Goal: Task Accomplishment & Management: Complete application form

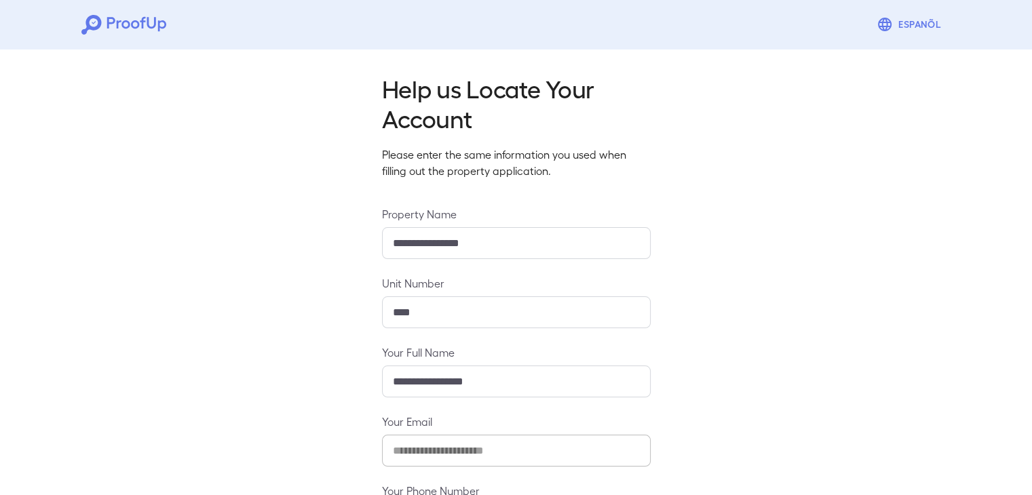
scroll to position [119, 0]
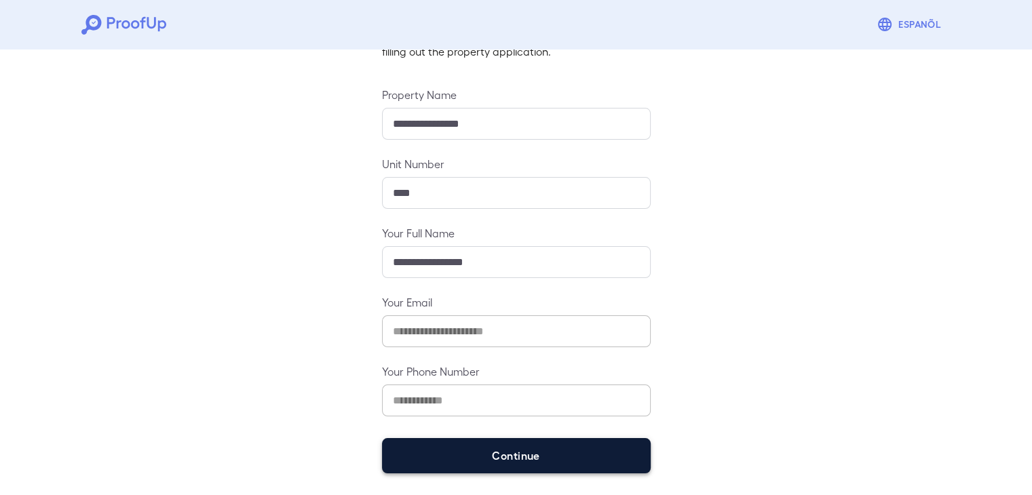
click at [464, 442] on button "Continue" at bounding box center [516, 455] width 269 height 35
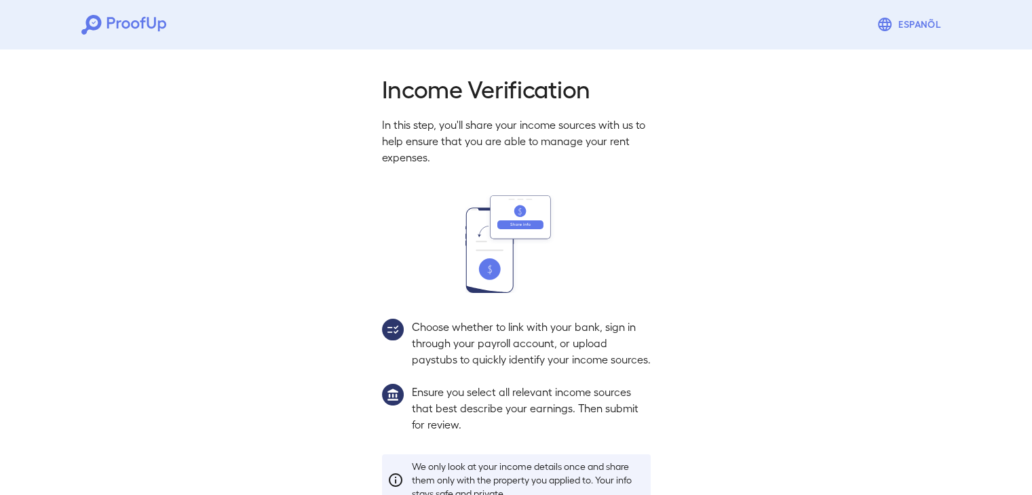
scroll to position [100, 0]
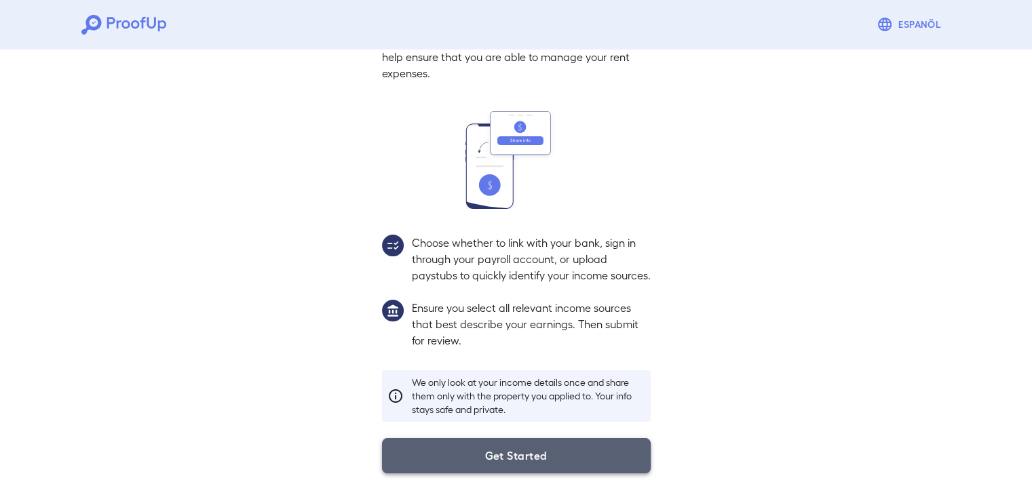
click at [486, 464] on button "Get Started" at bounding box center [516, 455] width 269 height 35
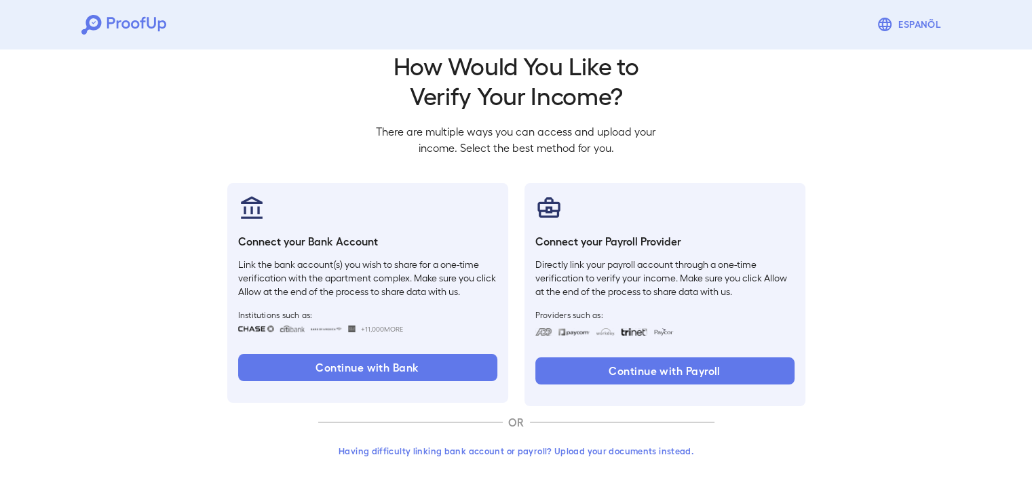
click at [537, 451] on button "Having difficulty linking bank account or payroll? Upload your documents instea…" at bounding box center [516, 451] width 396 height 24
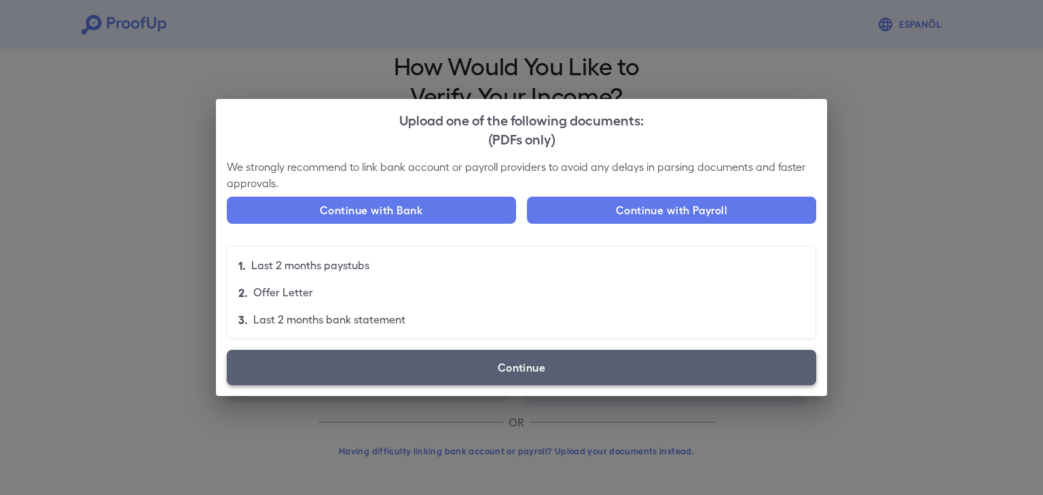
click at [496, 372] on label "Continue" at bounding box center [521, 367] width 589 height 35
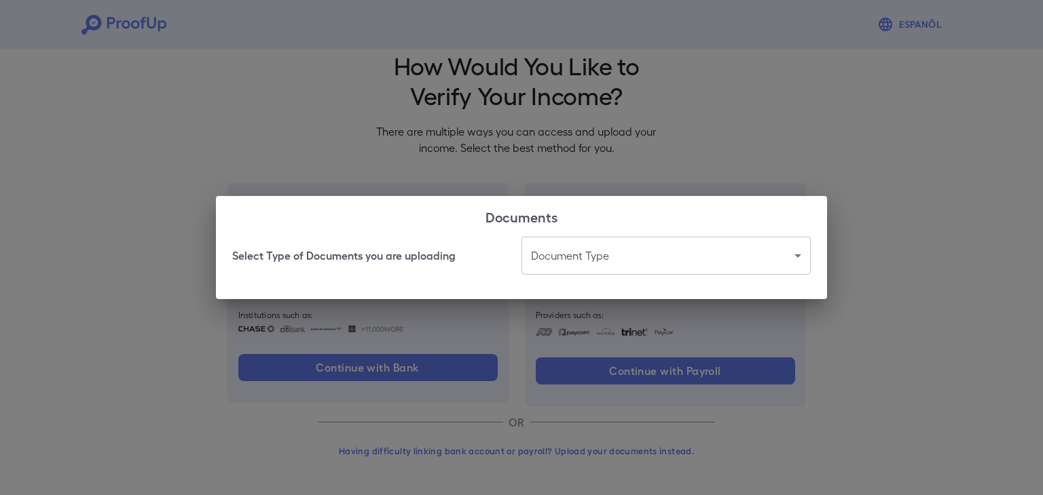
click at [592, 258] on body "Espanõl Go back How Would You Like to Verify Your Income? There are multiple wa…" at bounding box center [521, 236] width 1043 height 519
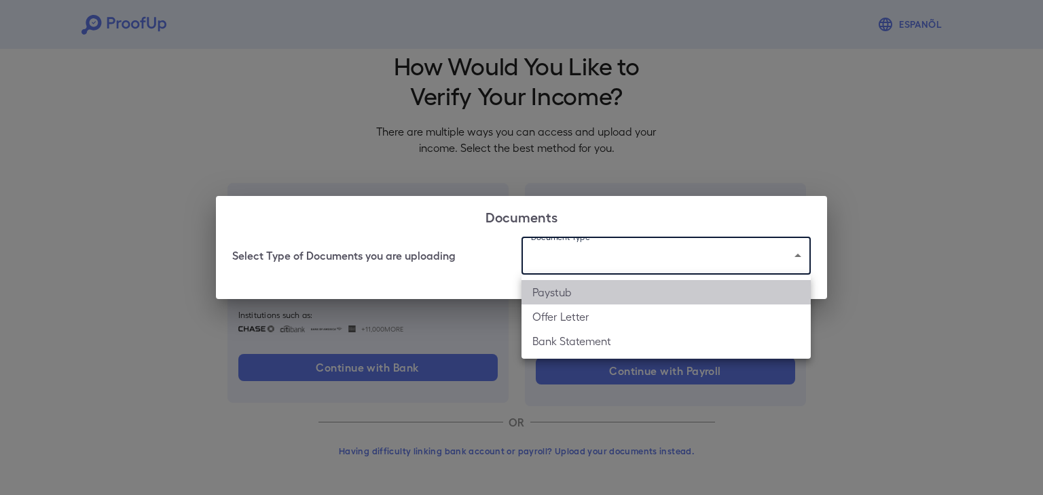
click at [578, 302] on li "Paystub" at bounding box center [665, 292] width 289 height 24
type input "*******"
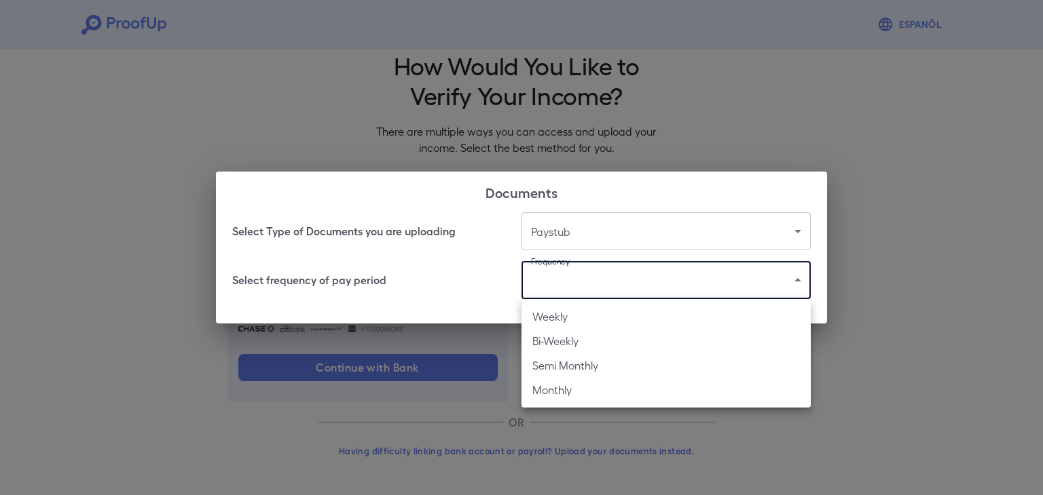
click at [559, 280] on body "Espanõl Go back How Would You Like to Verify Your Income? There are multiple wa…" at bounding box center [521, 236] width 1043 height 519
click at [569, 350] on li "Bi-Weekly" at bounding box center [665, 341] width 289 height 24
type input "*********"
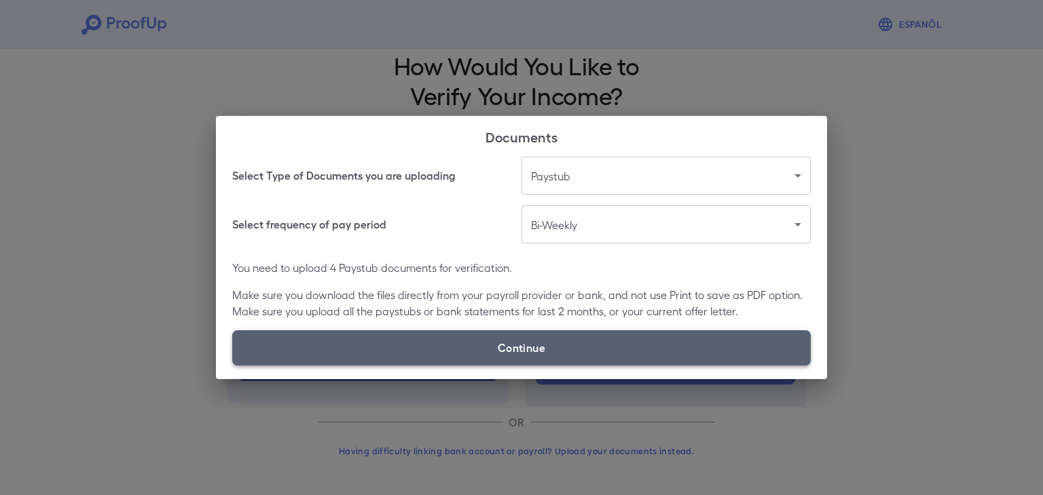
click at [537, 331] on label "Continue" at bounding box center [521, 348] width 578 height 35
click at [233, 365] on input "Continue" at bounding box center [232, 365] width 1 height 1
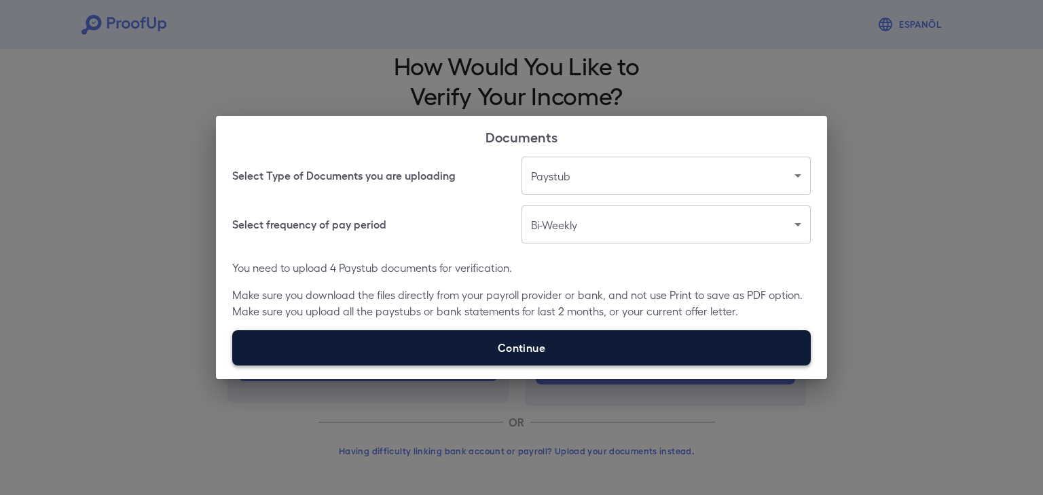
type input "**********"
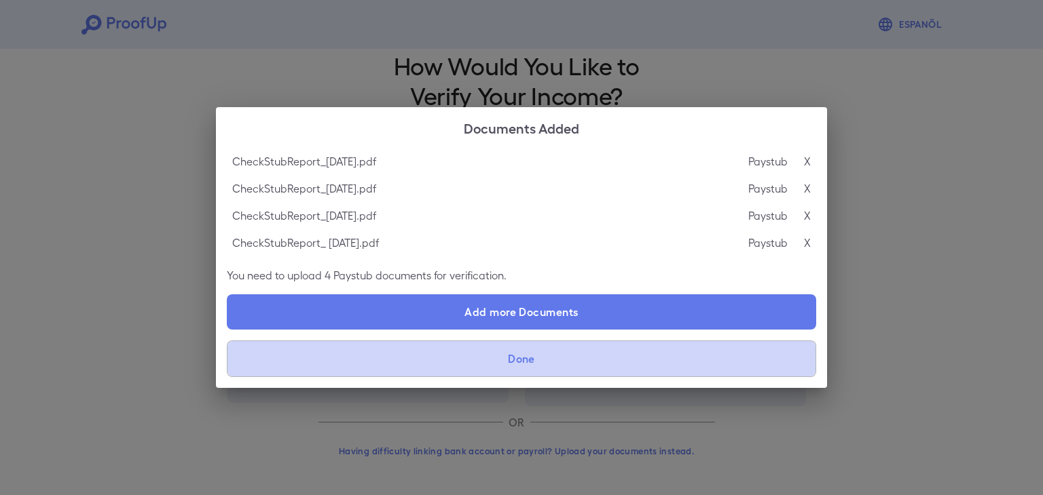
click at [611, 356] on button "Done" at bounding box center [521, 359] width 589 height 37
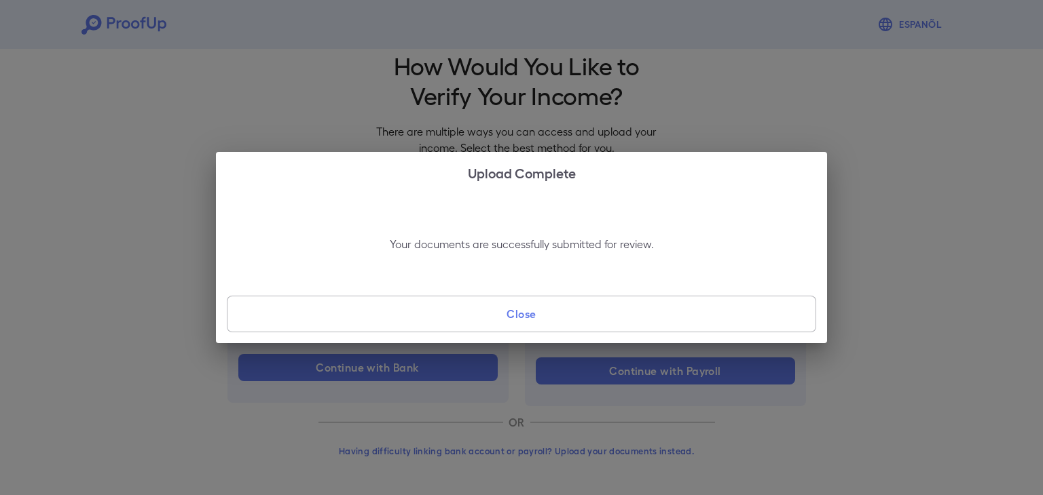
click at [616, 314] on button "Close" at bounding box center [521, 314] width 589 height 37
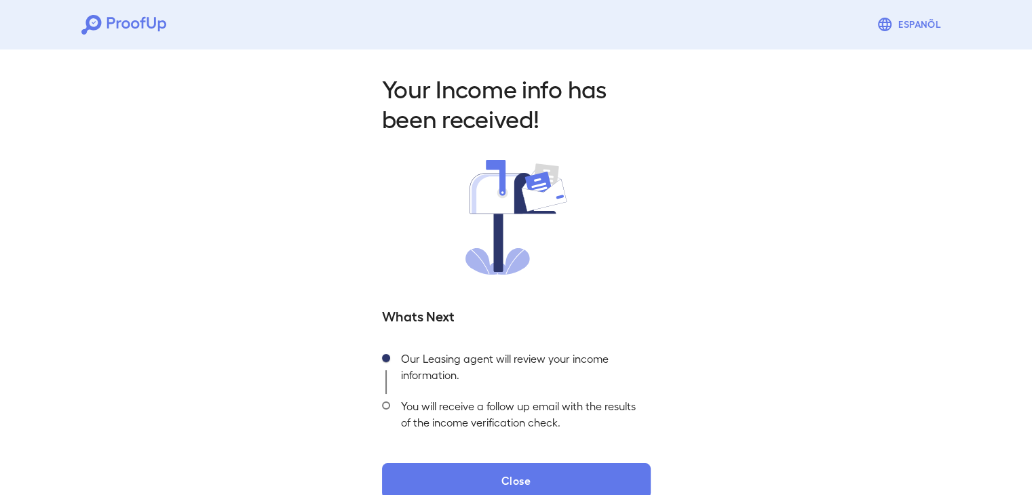
scroll to position [24, 0]
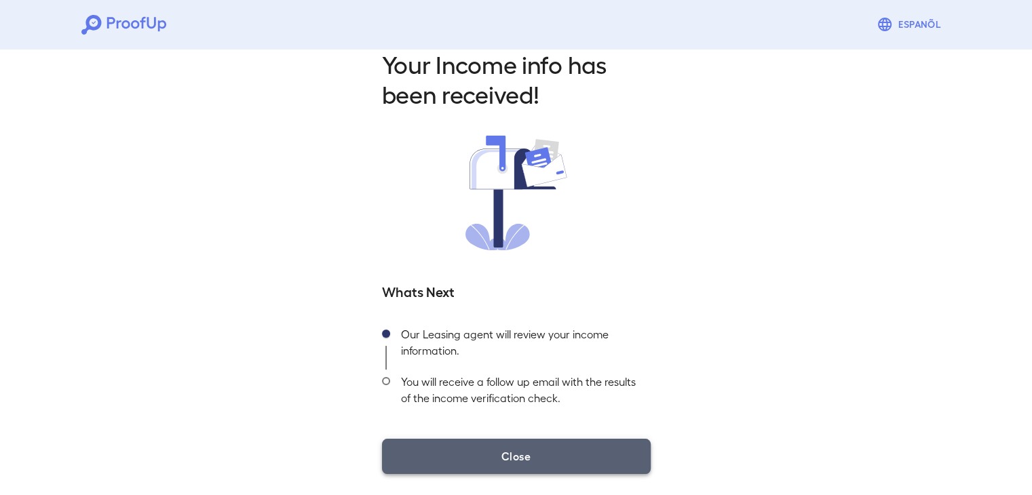
click at [588, 439] on button "Close" at bounding box center [516, 456] width 269 height 35
